Goal: Transaction & Acquisition: Book appointment/travel/reservation

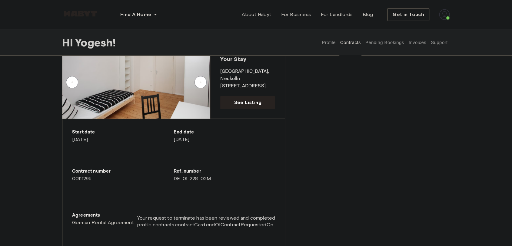
scroll to position [51, 0]
click at [253, 98] on link "See Listing" at bounding box center [247, 102] width 55 height 13
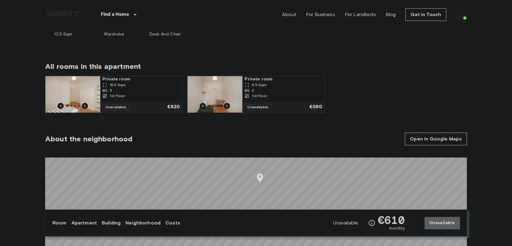
scroll to position [283, 0]
click at [276, 91] on div "3" at bounding box center [283, 90] width 77 height 5
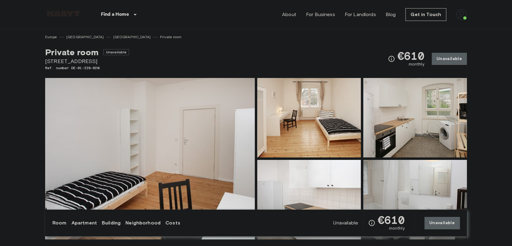
scroll to position [0, 0]
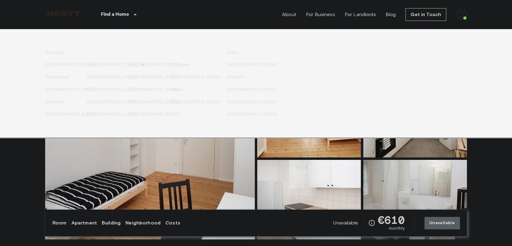
click at [96, 63] on p "[GEOGRAPHIC_DATA]" at bounding box center [113, 64] width 51 height 7
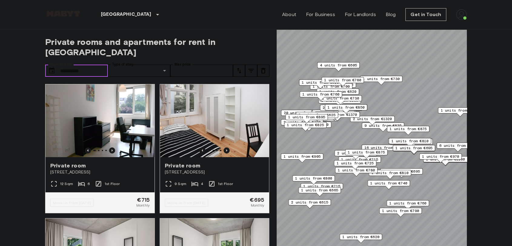
click at [90, 65] on input "Move-in date" at bounding box center [84, 71] width 48 height 12
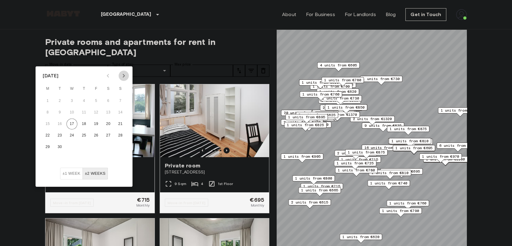
click at [125, 73] on icon "Next month" at bounding box center [123, 75] width 7 height 7
click at [74, 145] on button "29" at bounding box center [71, 147] width 11 height 11
type input "**********"
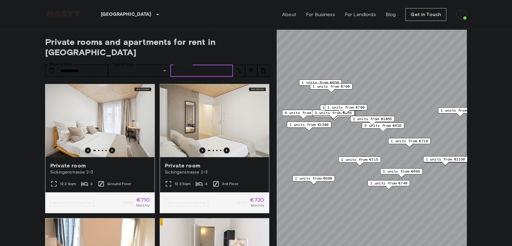
click at [187, 65] on input "Max price" at bounding box center [201, 71] width 63 height 12
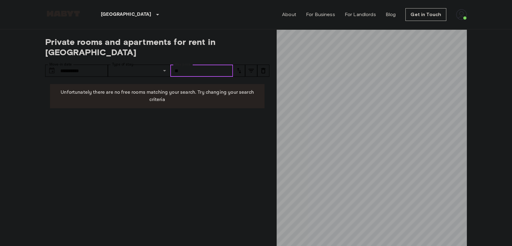
type input "*"
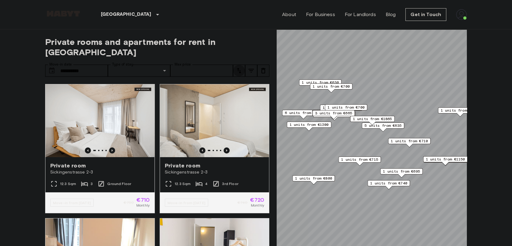
click at [245, 65] on button "tune" at bounding box center [239, 71] width 12 height 12
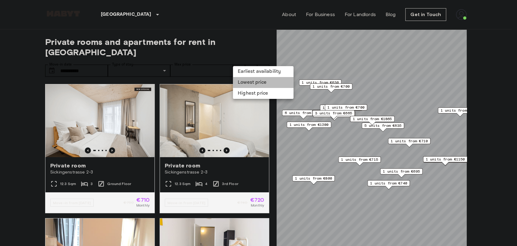
click at [252, 79] on li "Lowest price" at bounding box center [263, 82] width 61 height 11
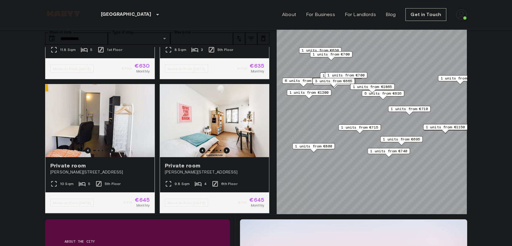
scroll to position [31, 0]
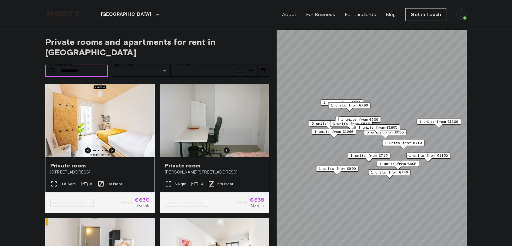
click at [83, 65] on input "**********" at bounding box center [84, 71] width 48 height 12
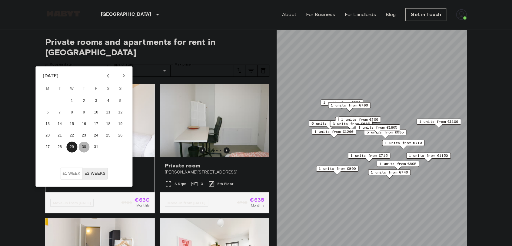
click at [86, 144] on button "30" at bounding box center [84, 147] width 11 height 11
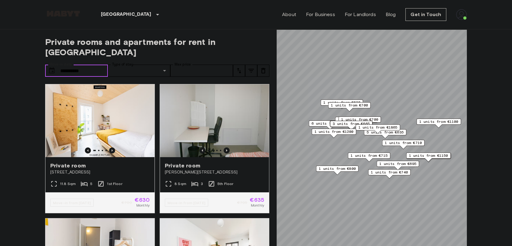
click at [96, 65] on input "**********" at bounding box center [84, 71] width 48 height 12
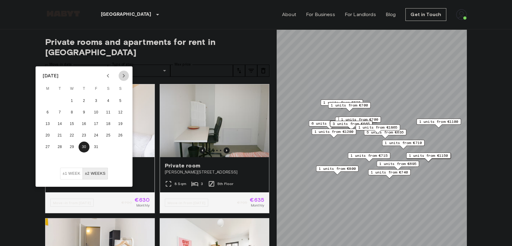
click at [124, 74] on icon "Next month" at bounding box center [123, 75] width 7 height 7
click at [106, 99] on button "1" at bounding box center [108, 100] width 11 height 11
type input "**********"
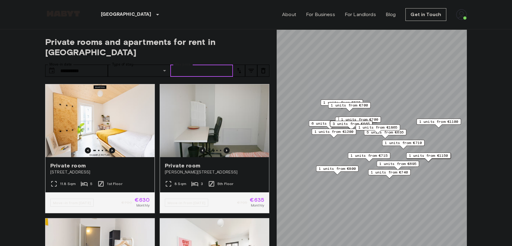
click at [195, 65] on input "Max price" at bounding box center [201, 71] width 63 height 12
click at [236, 67] on icon "tune" at bounding box center [239, 70] width 7 height 7
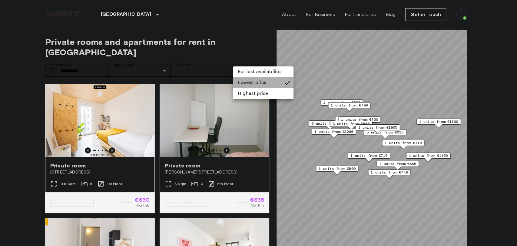
click at [249, 80] on li "Lowest price" at bounding box center [263, 82] width 61 height 11
